Goal: Task Accomplishment & Management: Manage account settings

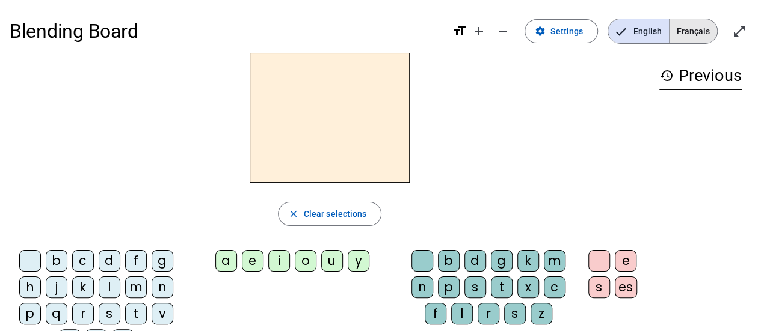
click at [687, 33] on span "Français" at bounding box center [693, 31] width 48 height 24
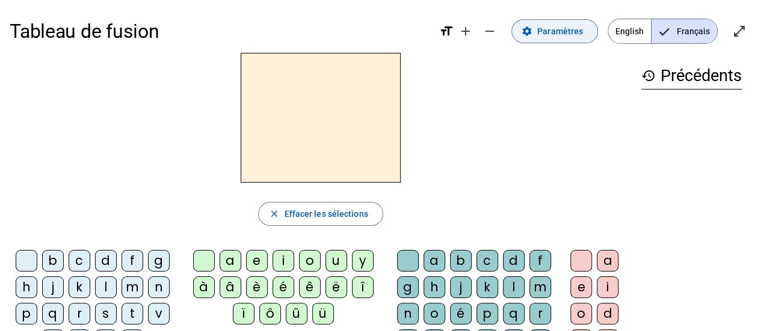
click at [575, 37] on span "Paramètres" at bounding box center [560, 31] width 46 height 14
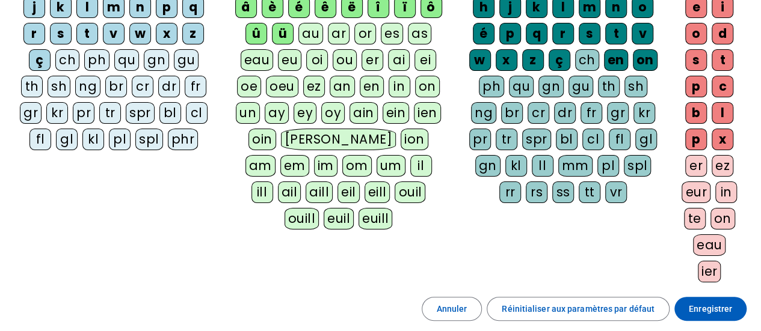
scroll to position [65, 0]
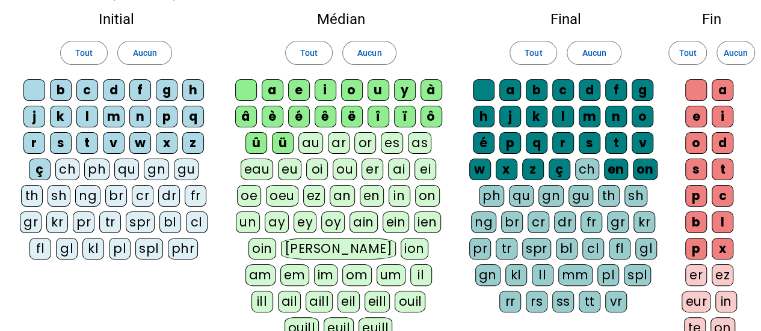
click at [308, 143] on div "au" at bounding box center [310, 143] width 25 height 22
click at [256, 172] on div "eau" at bounding box center [257, 170] width 33 height 22
click at [295, 169] on div "eu" at bounding box center [289, 170] width 23 height 22
click at [346, 168] on div "ou" at bounding box center [345, 170] width 24 height 22
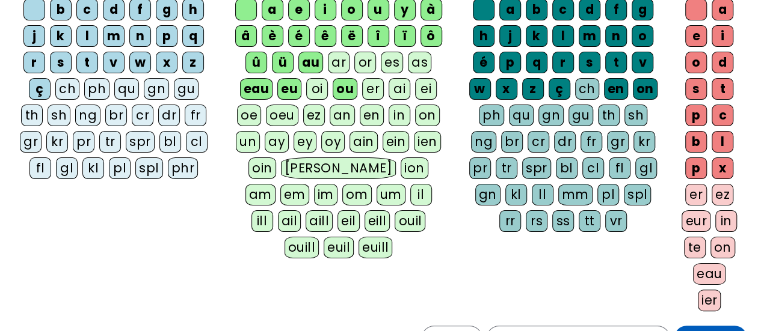
scroll to position [113, 0]
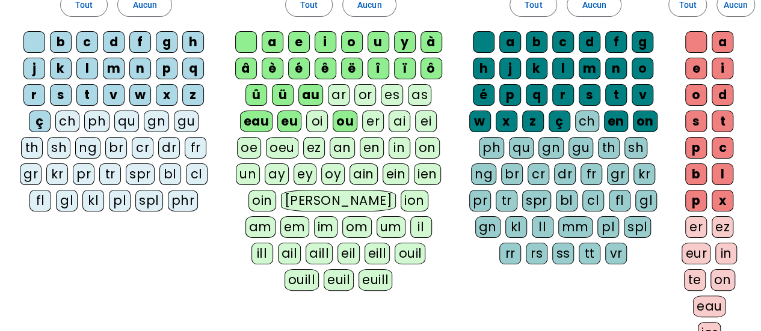
click at [321, 115] on div "oi" at bounding box center [317, 122] width 22 height 22
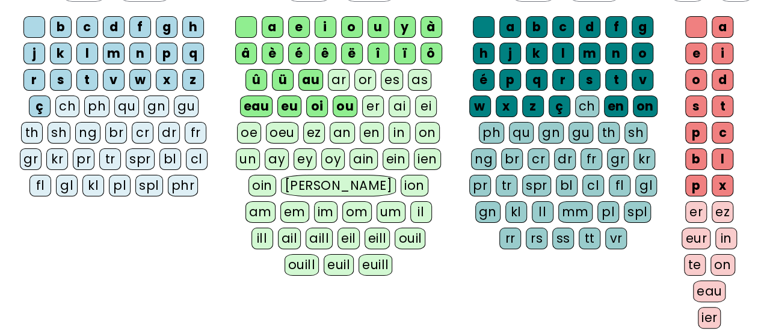
click at [372, 123] on div "en" at bounding box center [372, 133] width 24 height 22
click at [398, 131] on div "in" at bounding box center [399, 133] width 22 height 22
click at [419, 133] on div "on" at bounding box center [427, 133] width 25 height 22
click at [397, 106] on div "ai" at bounding box center [399, 107] width 22 height 22
click at [429, 105] on div "ei" at bounding box center [426, 107] width 22 height 22
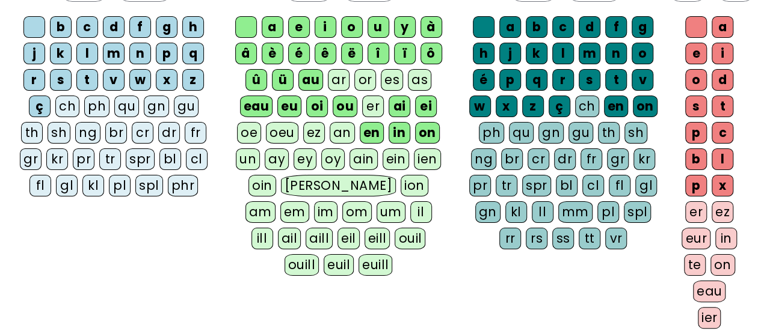
click at [421, 105] on div "ei" at bounding box center [426, 107] width 22 height 22
click at [345, 132] on div "an" at bounding box center [342, 133] width 25 height 22
click at [345, 81] on div "ar" at bounding box center [339, 80] width 22 height 22
click at [360, 80] on div "or" at bounding box center [365, 80] width 22 height 22
click at [392, 77] on div "es" at bounding box center [392, 80] width 22 height 22
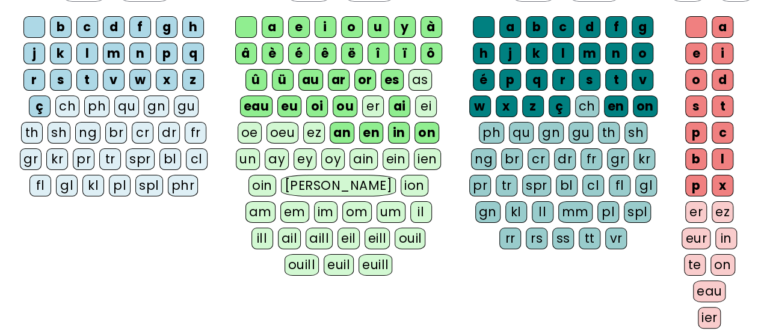
click at [424, 81] on div "as" at bounding box center [419, 80] width 23 height 22
click at [362, 106] on div "er" at bounding box center [373, 107] width 22 height 22
click at [418, 108] on div "ei" at bounding box center [426, 107] width 22 height 22
click at [595, 104] on div "ch" at bounding box center [587, 107] width 24 height 22
click at [486, 133] on div "ph" at bounding box center [491, 133] width 25 height 22
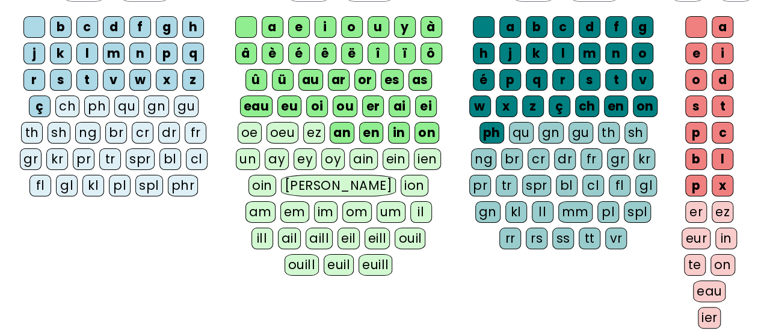
click at [74, 103] on div "ch" at bounding box center [67, 107] width 24 height 22
click at [96, 104] on div "ph" at bounding box center [96, 107] width 25 height 22
click at [124, 110] on div "qu" at bounding box center [126, 107] width 25 height 22
click at [154, 110] on div "gn" at bounding box center [156, 107] width 25 height 22
click at [173, 108] on div "gu" at bounding box center [185, 107] width 25 height 22
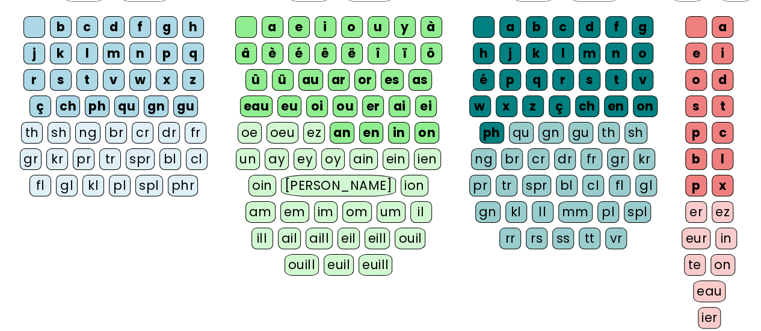
click at [31, 137] on div "th" at bounding box center [32, 133] width 22 height 22
click at [64, 128] on div "sh" at bounding box center [59, 133] width 23 height 22
click at [81, 127] on div "ng" at bounding box center [88, 133] width 25 height 22
click at [114, 126] on div "br" at bounding box center [116, 133] width 22 height 22
click at [160, 129] on div "dr" at bounding box center [169, 133] width 22 height 22
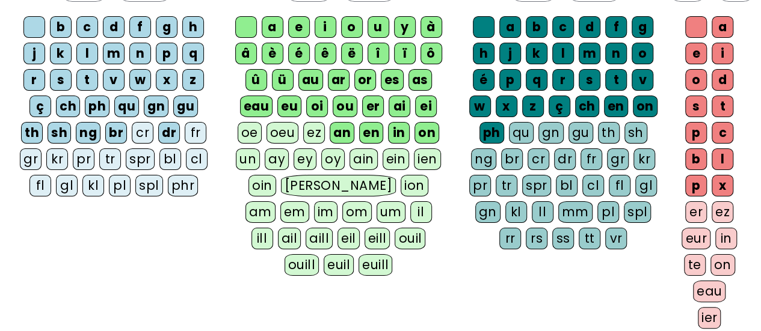
click at [198, 129] on div "fr" at bounding box center [196, 133] width 22 height 22
click at [148, 124] on div "cr" at bounding box center [143, 133] width 22 height 22
click at [23, 161] on div "gr" at bounding box center [31, 160] width 22 height 22
click at [84, 153] on div "pr" at bounding box center [84, 160] width 22 height 22
click at [54, 158] on div "kr" at bounding box center [57, 160] width 22 height 22
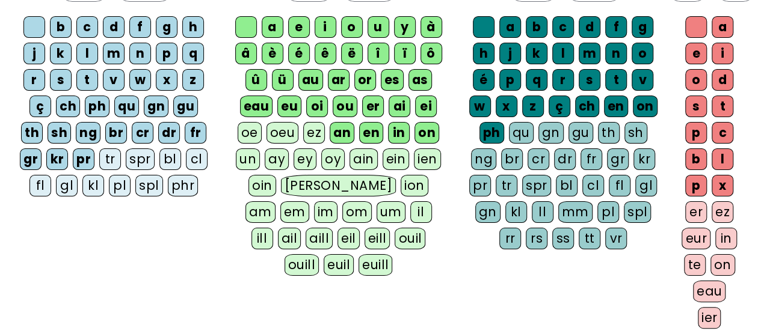
click at [113, 153] on div "tr" at bounding box center [110, 160] width 22 height 22
click at [132, 153] on div "spr" at bounding box center [140, 160] width 29 height 22
click at [160, 157] on div "bl" at bounding box center [170, 160] width 22 height 22
click at [195, 155] on div "cl" at bounding box center [197, 160] width 22 height 22
click at [188, 176] on div "phr" at bounding box center [183, 186] width 31 height 22
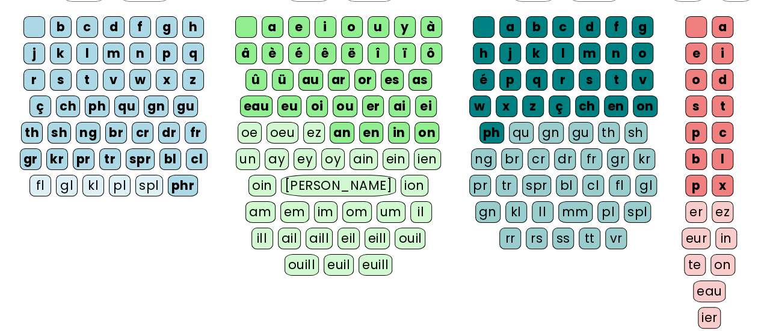
click at [154, 175] on div "spl" at bounding box center [149, 186] width 28 height 22
click at [132, 179] on letter-bubble "pl" at bounding box center [122, 188] width 26 height 26
click at [86, 183] on div "kl" at bounding box center [93, 186] width 22 height 22
click at [82, 183] on letter-bubble "gl" at bounding box center [69, 188] width 26 height 26
click at [32, 183] on div "fl" at bounding box center [40, 186] width 22 height 22
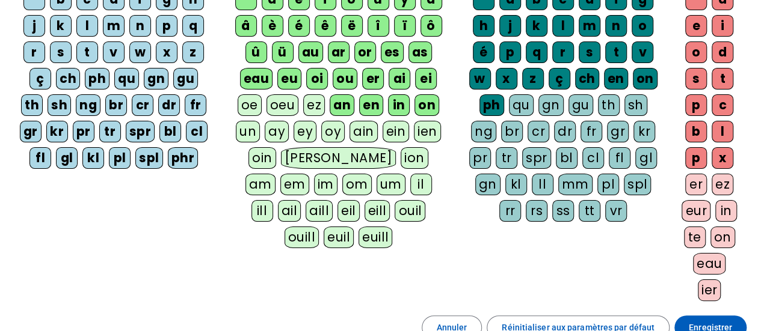
scroll to position [166, 0]
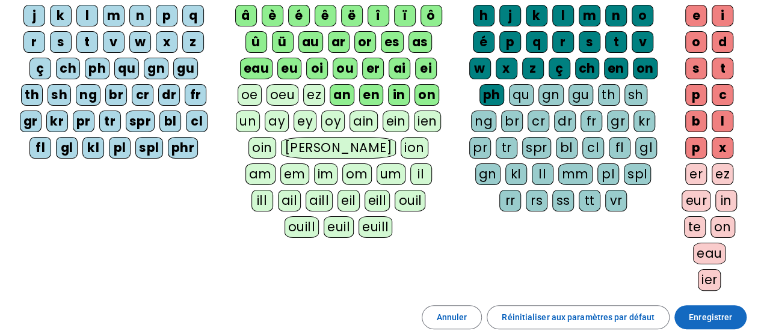
click at [711, 310] on span "Enregistrer" at bounding box center [710, 317] width 43 height 14
